Goal: Find specific page/section: Find specific page/section

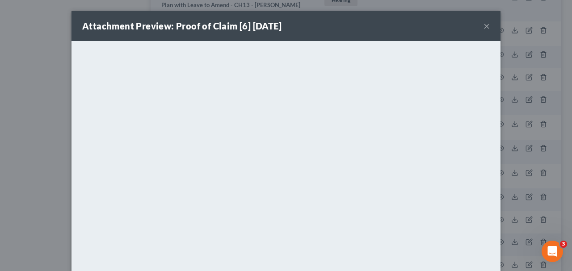
scroll to position [1577, 0]
click at [485, 25] on button "×" at bounding box center [486, 26] width 6 height 11
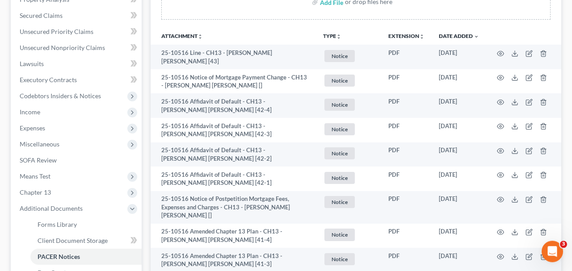
scroll to position [183, 0]
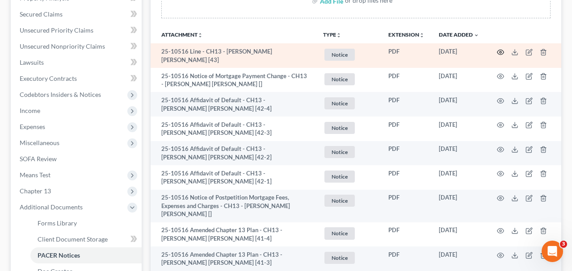
click at [499, 50] on icon "button" at bounding box center [500, 52] width 7 height 5
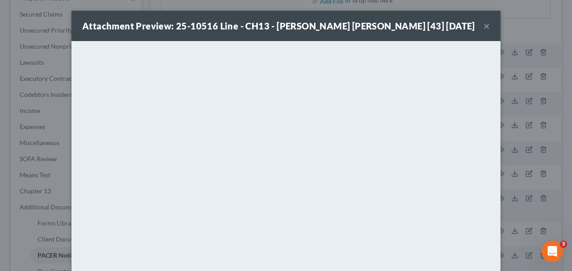
click at [487, 24] on button "×" at bounding box center [486, 26] width 6 height 11
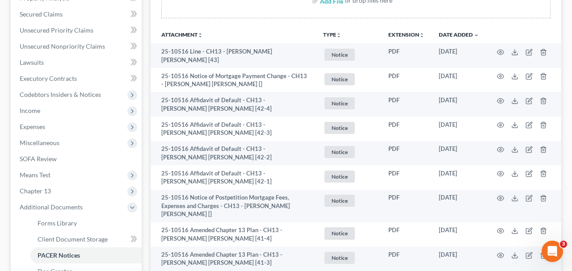
scroll to position [0, 0]
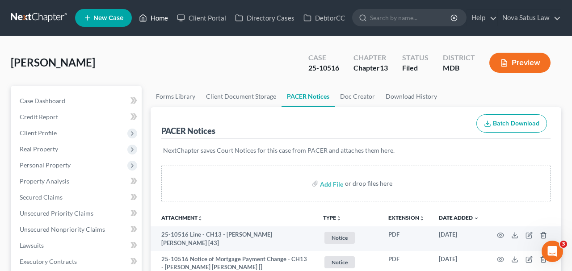
click at [168, 17] on link "Home" at bounding box center [153, 18] width 38 height 16
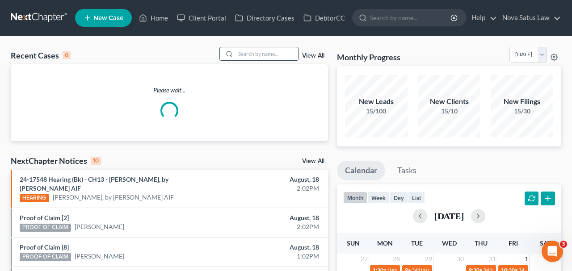
click at [267, 55] on input "search" at bounding box center [266, 53] width 63 height 13
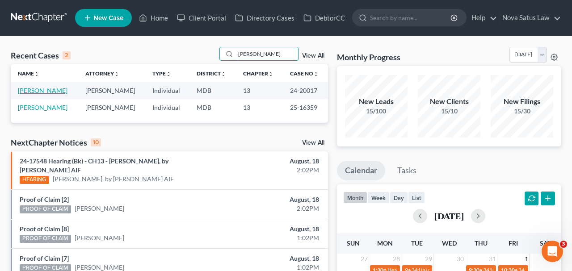
type input "[PERSON_NAME]"
click at [49, 91] on link "[PERSON_NAME]" at bounding box center [43, 91] width 50 height 8
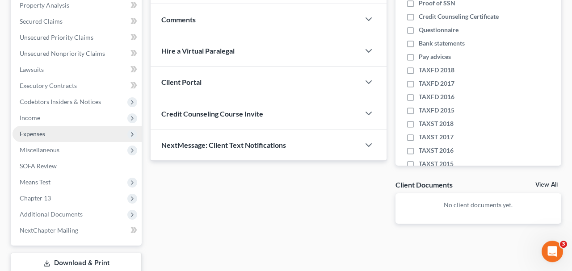
scroll to position [232, 0]
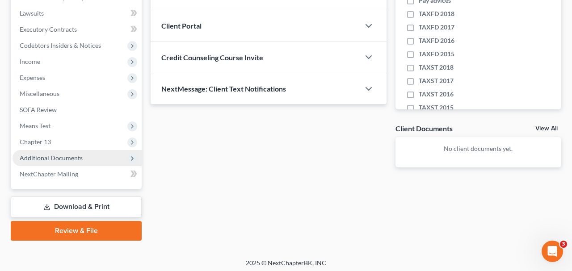
click at [64, 160] on span "Additional Documents" at bounding box center [51, 158] width 63 height 8
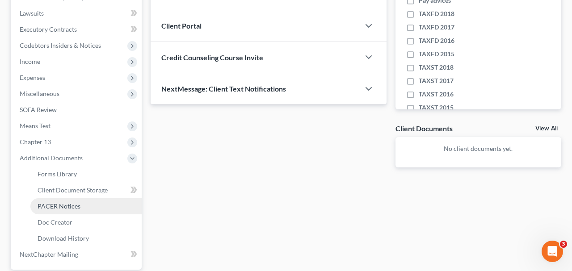
click at [64, 203] on span "PACER Notices" at bounding box center [59, 206] width 43 height 8
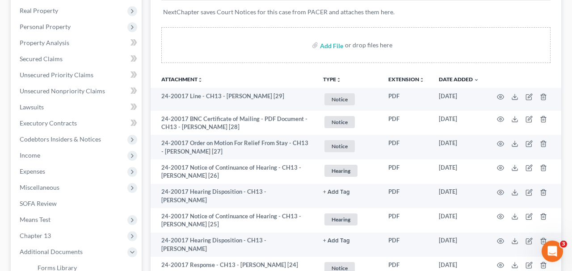
scroll to position [139, 0]
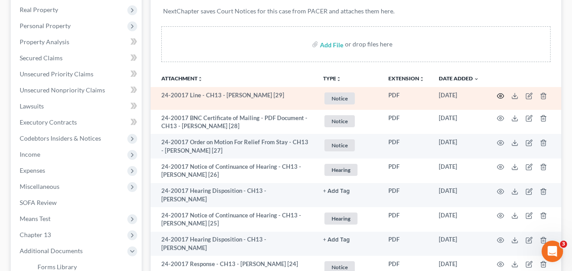
click at [498, 95] on icon "button" at bounding box center [500, 95] width 7 height 7
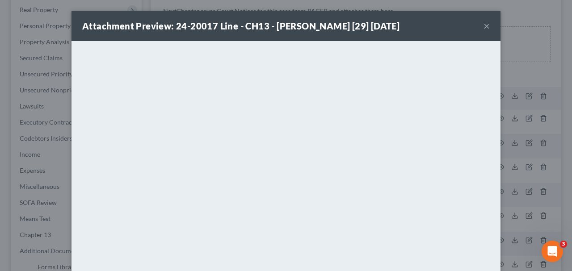
click at [486, 25] on button "×" at bounding box center [486, 26] width 6 height 11
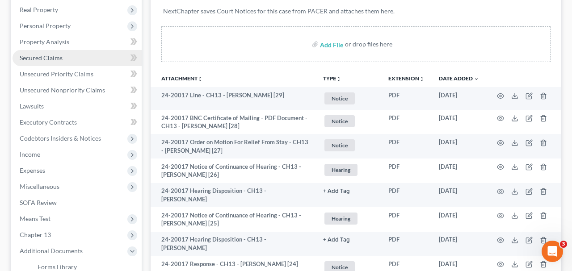
scroll to position [0, 0]
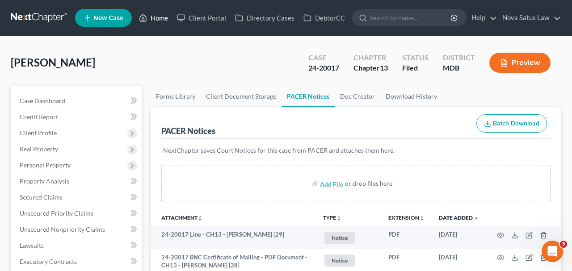
click at [160, 21] on link "Home" at bounding box center [153, 18] width 38 height 16
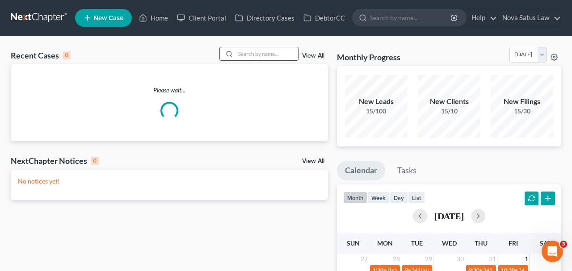
click at [254, 52] on input "search" at bounding box center [266, 53] width 63 height 13
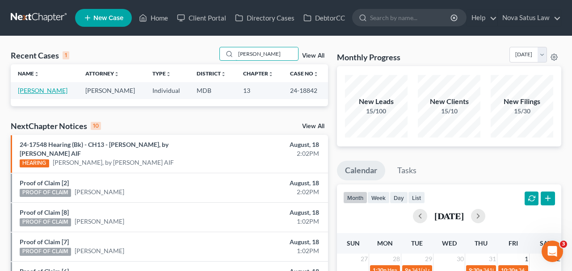
type input "[PERSON_NAME]"
click at [31, 91] on link "[PERSON_NAME]" at bounding box center [43, 91] width 50 height 8
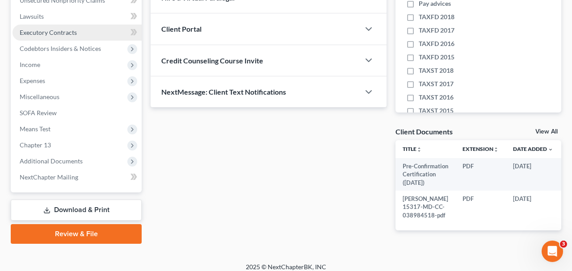
scroll to position [232, 0]
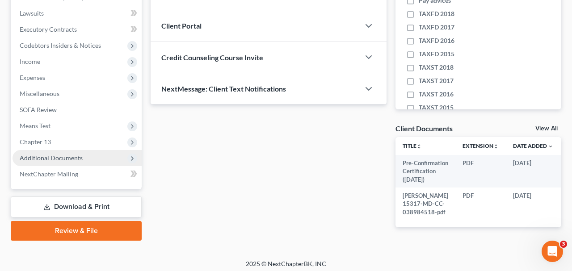
click at [76, 156] on span "Additional Documents" at bounding box center [51, 158] width 63 height 8
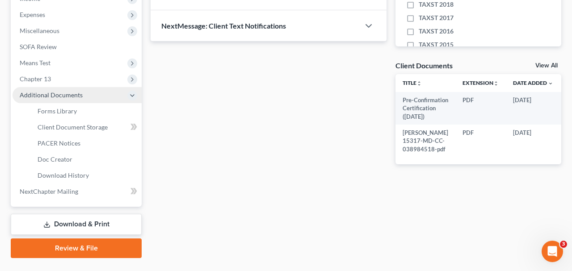
scroll to position [315, 0]
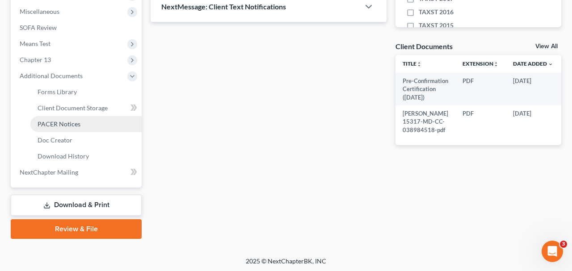
click at [71, 126] on span "PACER Notices" at bounding box center [59, 124] width 43 height 8
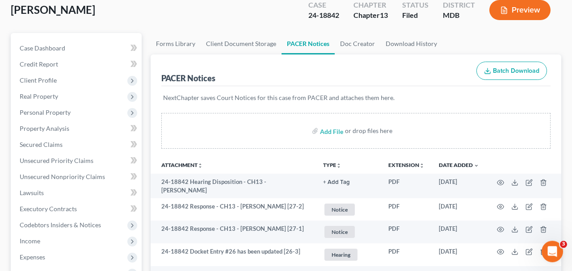
scroll to position [93, 0]
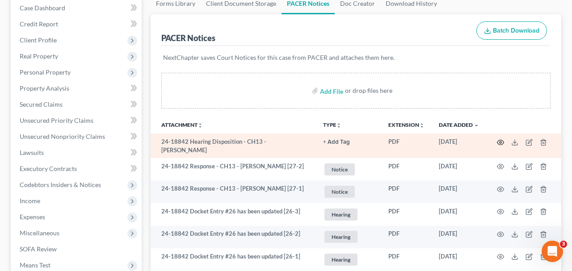
click at [498, 139] on icon "button" at bounding box center [500, 142] width 7 height 7
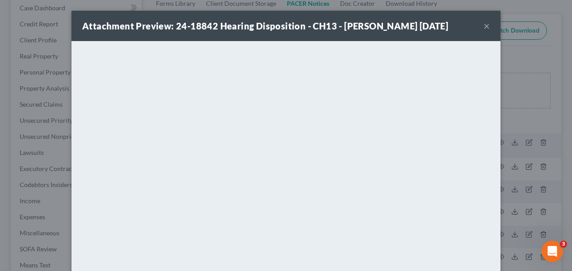
click at [487, 25] on button "×" at bounding box center [486, 26] width 6 height 11
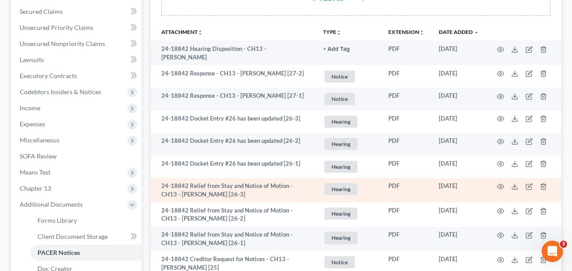
scroll to position [0, 0]
